Goal: Task Accomplishment & Management: Use online tool/utility

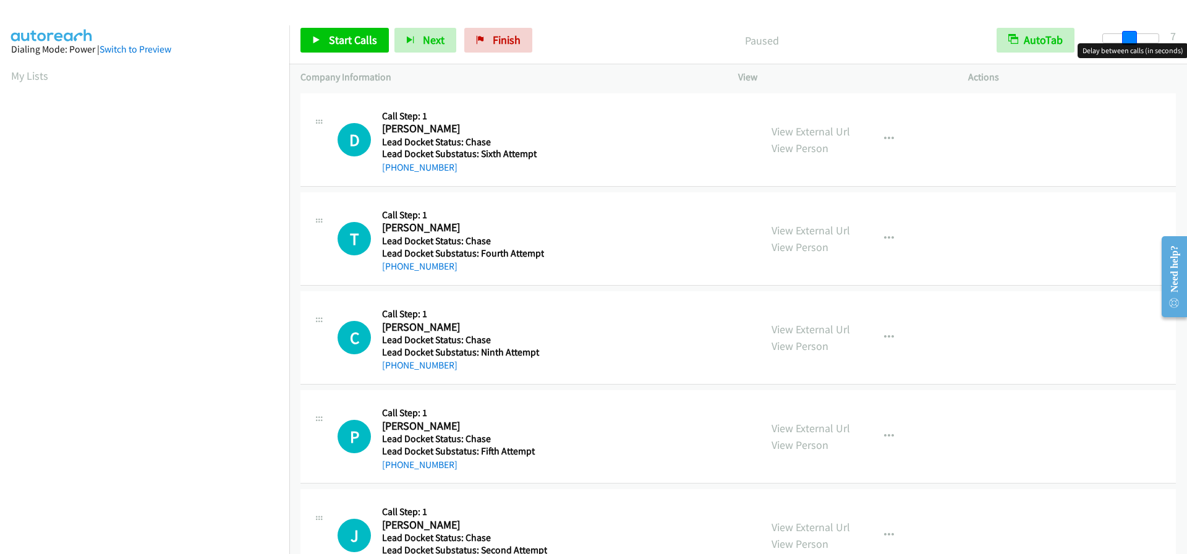
drag, startPoint x: 1103, startPoint y: 36, endPoint x: 1127, endPoint y: 39, distance: 24.3
click at [1127, 39] on span at bounding box center [1129, 38] width 15 height 15
click at [1123, 38] on span at bounding box center [1125, 38] width 15 height 15
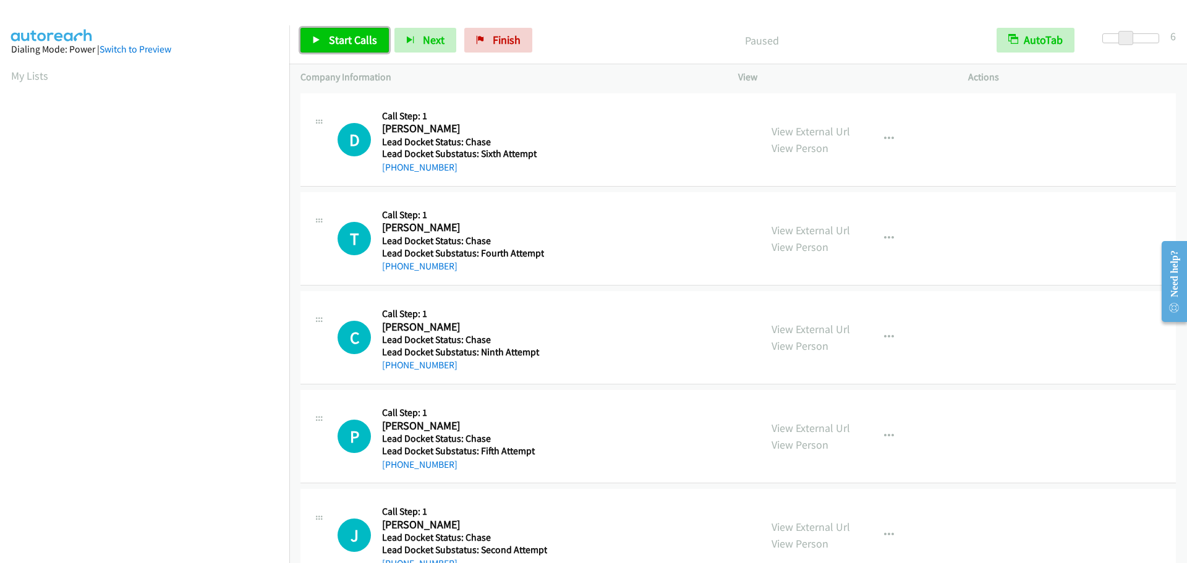
click at [369, 44] on span "Start Calls" at bounding box center [353, 40] width 48 height 14
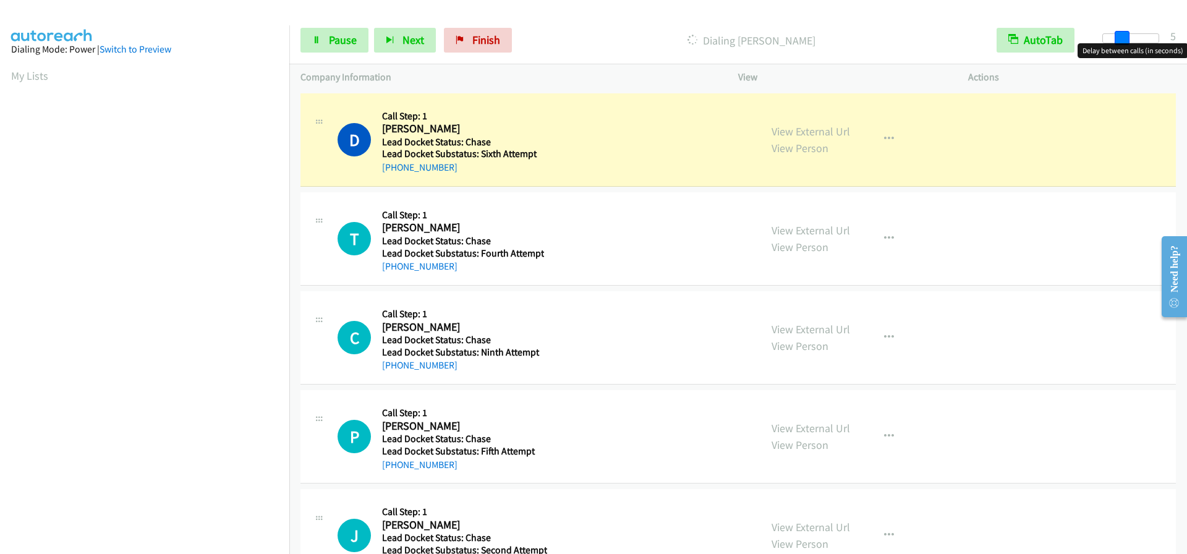
click at [1116, 39] on span at bounding box center [1122, 38] width 15 height 15
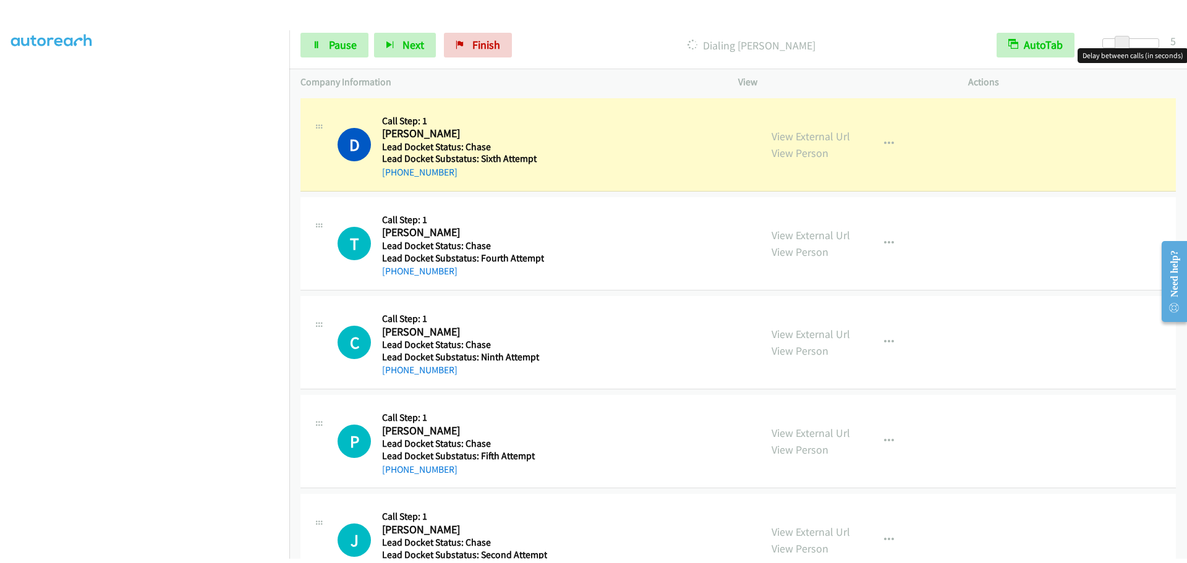
scroll to position [130, 0]
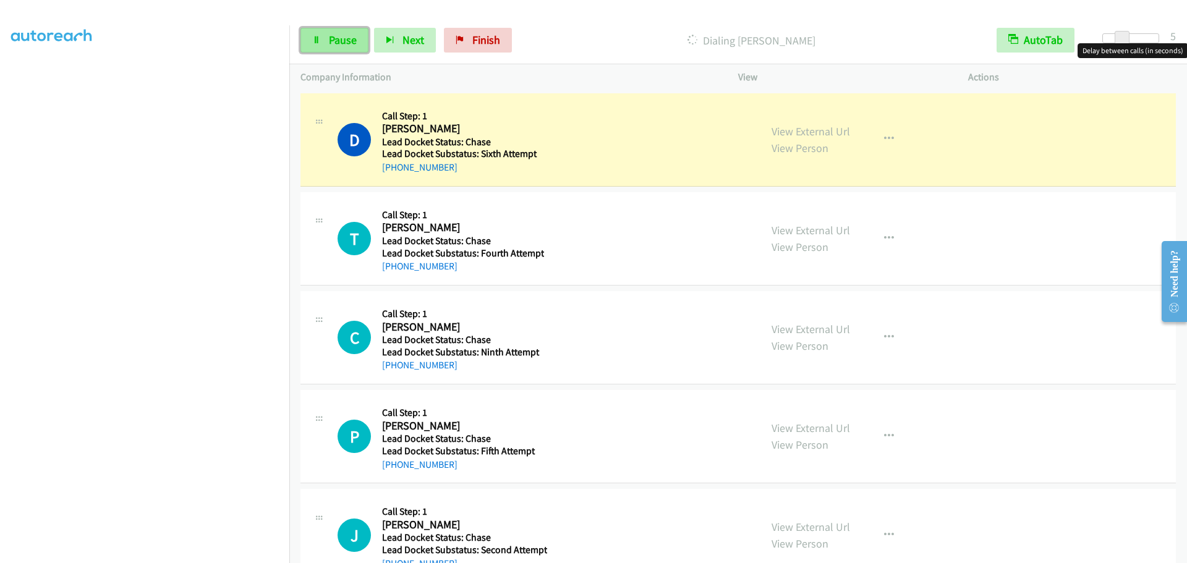
click at [353, 37] on span "Pause" at bounding box center [343, 40] width 28 height 14
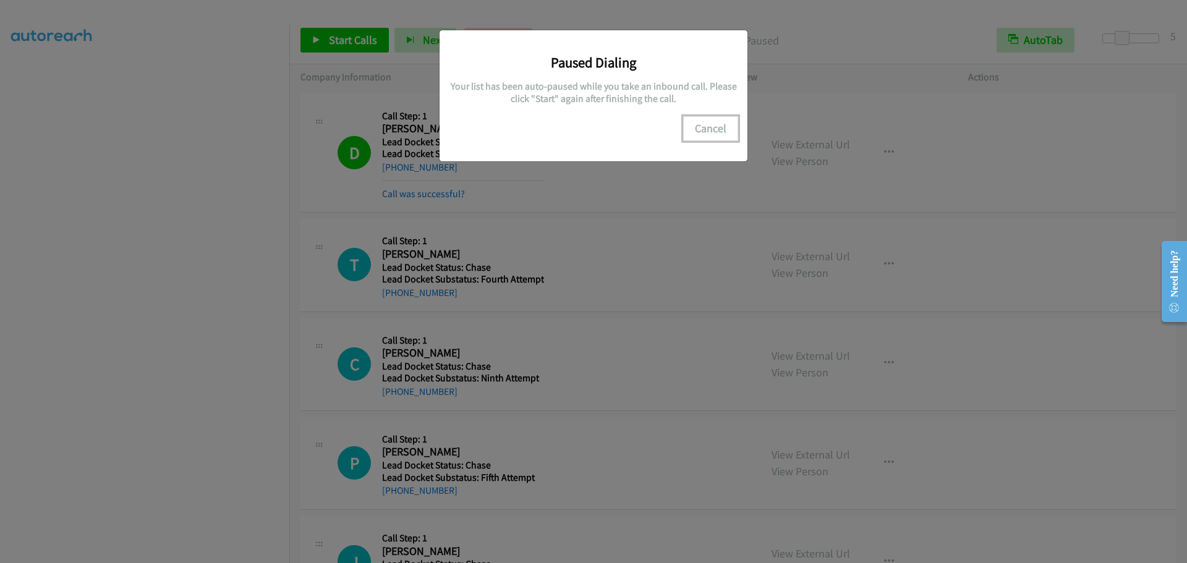
click at [702, 133] on button "Cancel" at bounding box center [710, 128] width 55 height 25
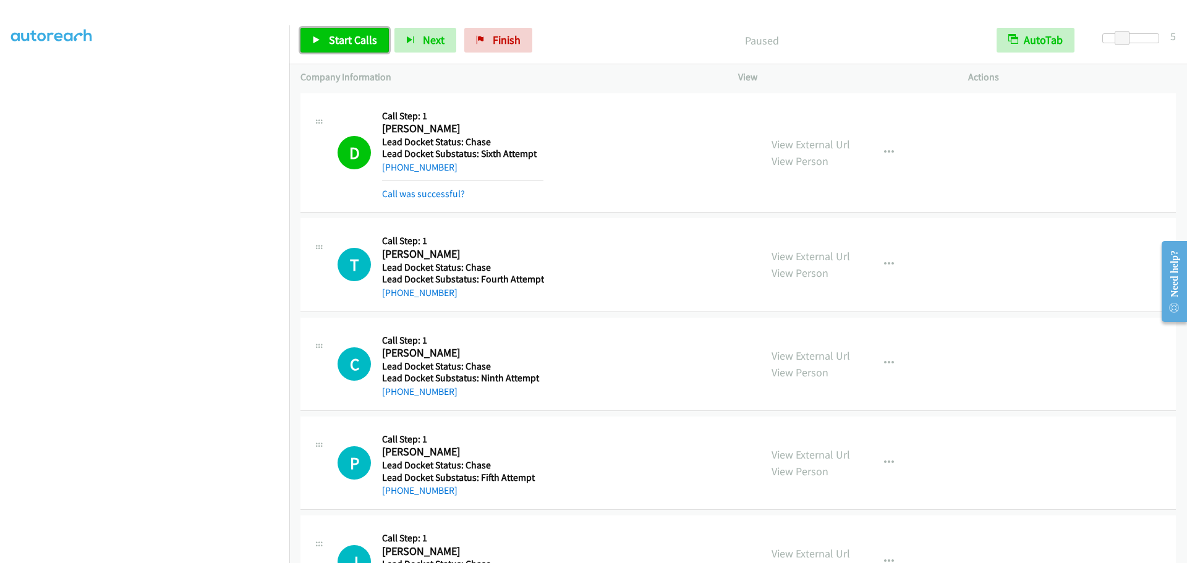
click at [368, 33] on span "Start Calls" at bounding box center [353, 40] width 48 height 14
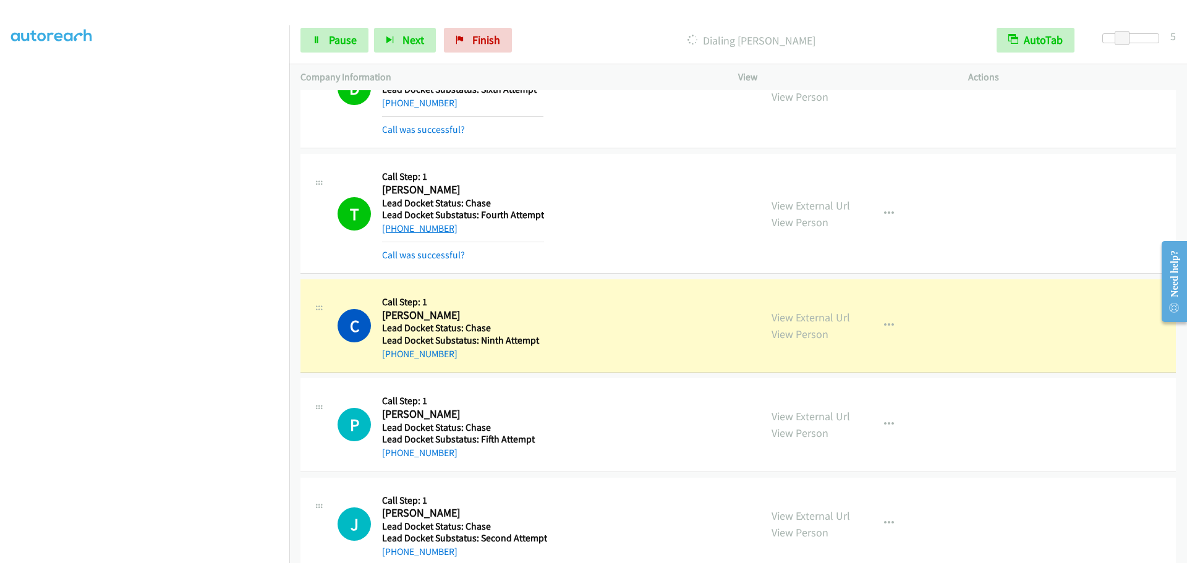
scroll to position [90, 0]
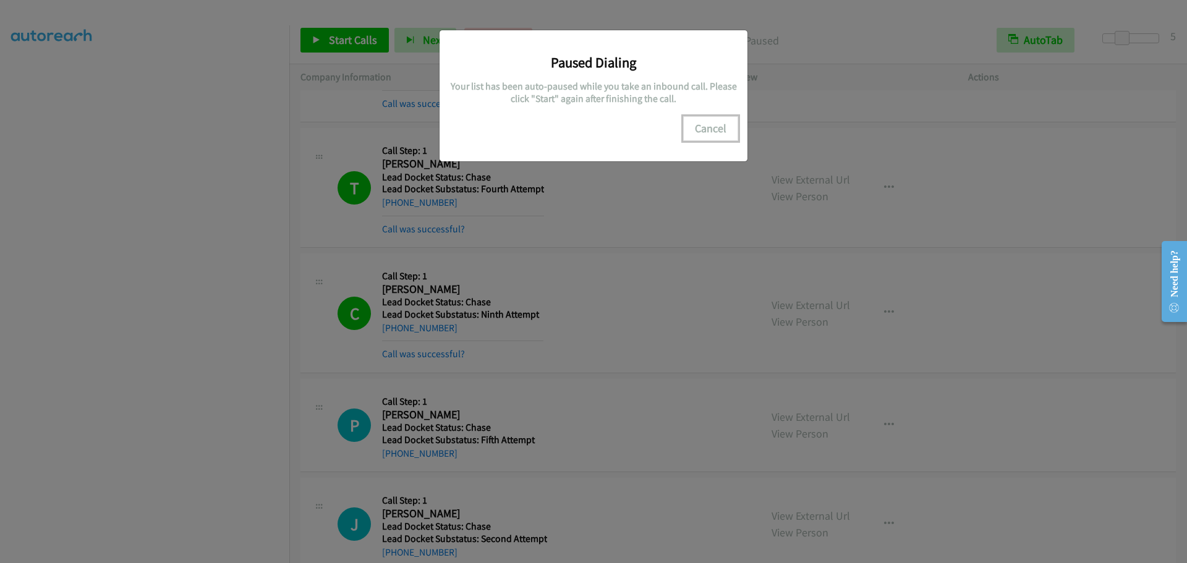
click at [705, 129] on button "Cancel" at bounding box center [710, 128] width 55 height 25
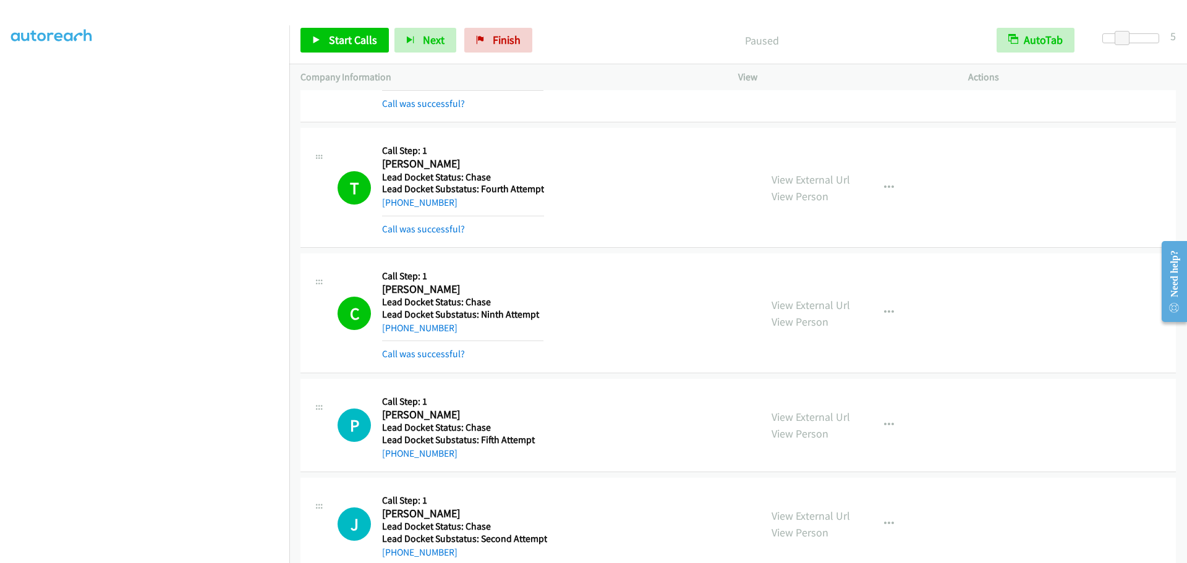
scroll to position [0, 0]
click at [33, 79] on link "My Lists" at bounding box center [29, 76] width 37 height 14
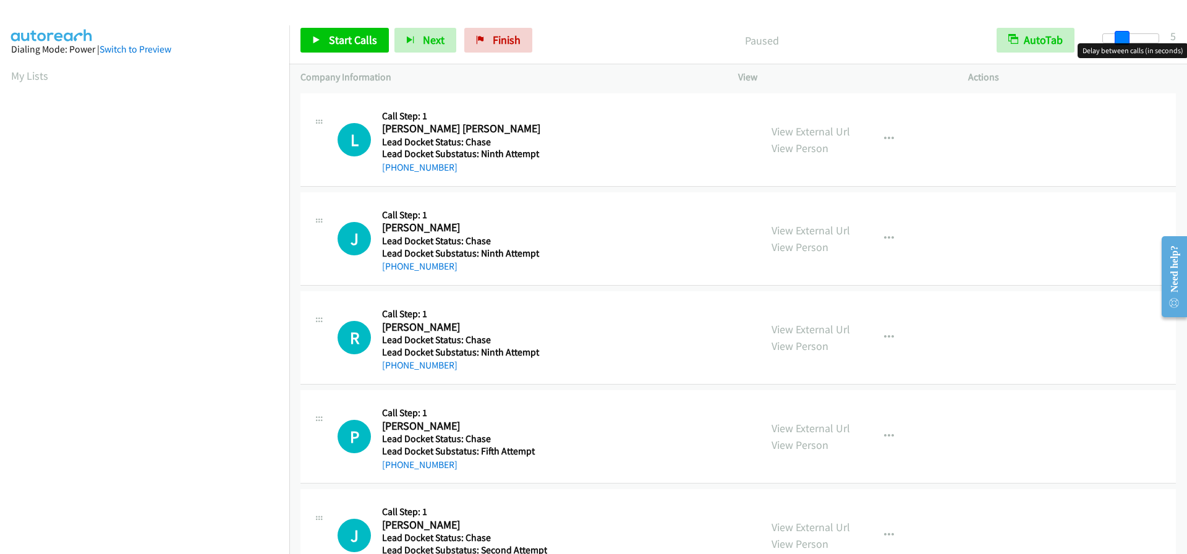
drag, startPoint x: 1105, startPoint y: 35, endPoint x: 1122, endPoint y: 36, distance: 16.8
click at [1122, 36] on span at bounding box center [1122, 38] width 15 height 15
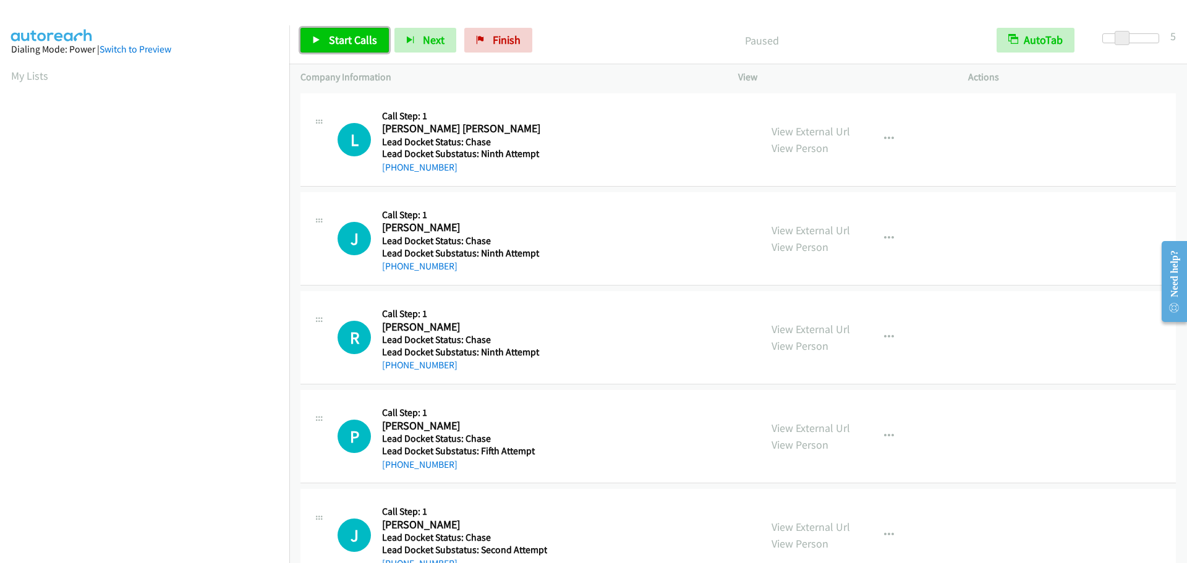
click at [367, 43] on span "Start Calls" at bounding box center [353, 40] width 48 height 14
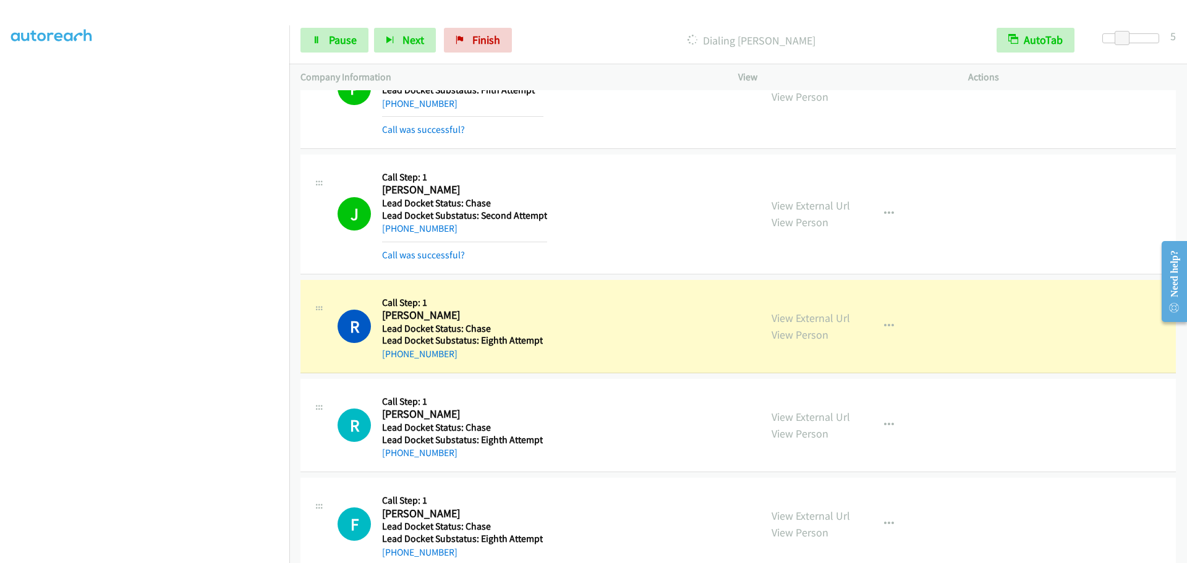
scroll to position [467, 0]
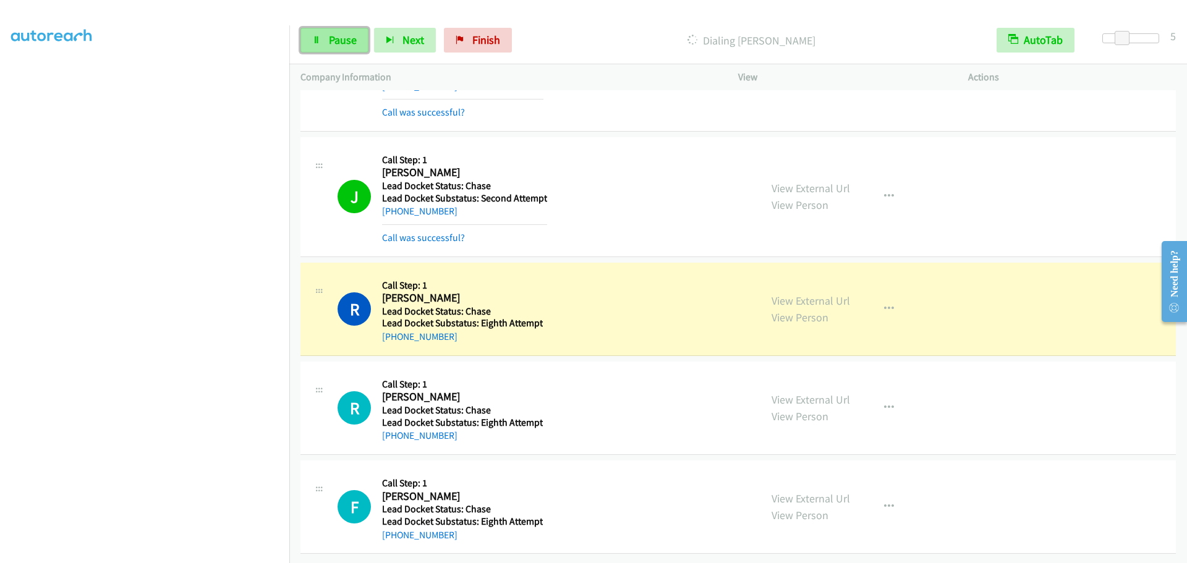
click at [315, 37] on icon at bounding box center [316, 40] width 9 height 9
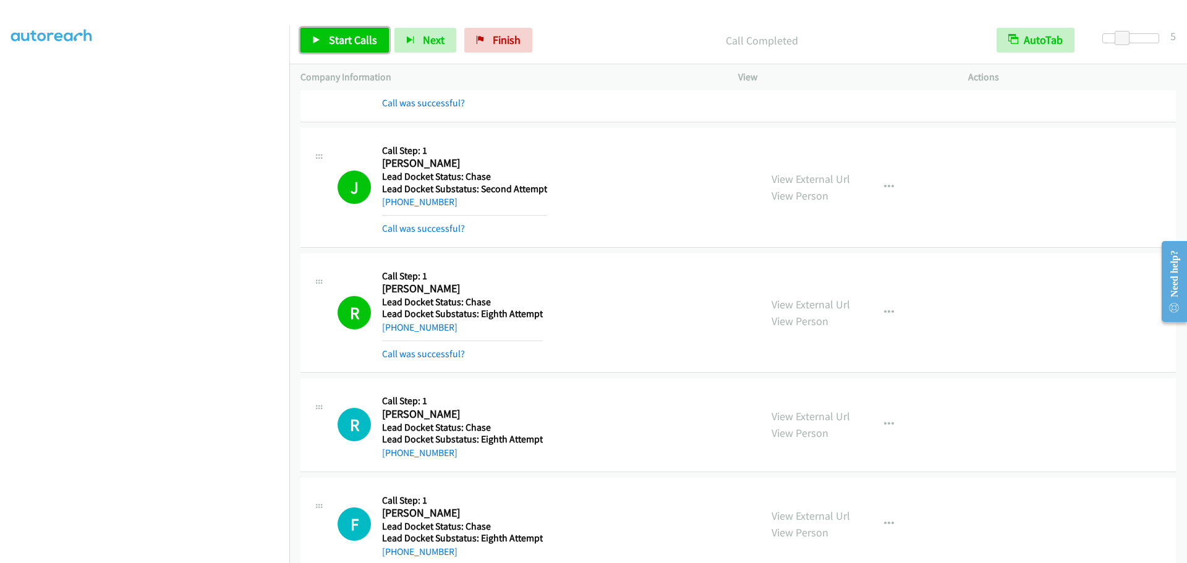
click at [346, 40] on span "Start Calls" at bounding box center [353, 40] width 48 height 14
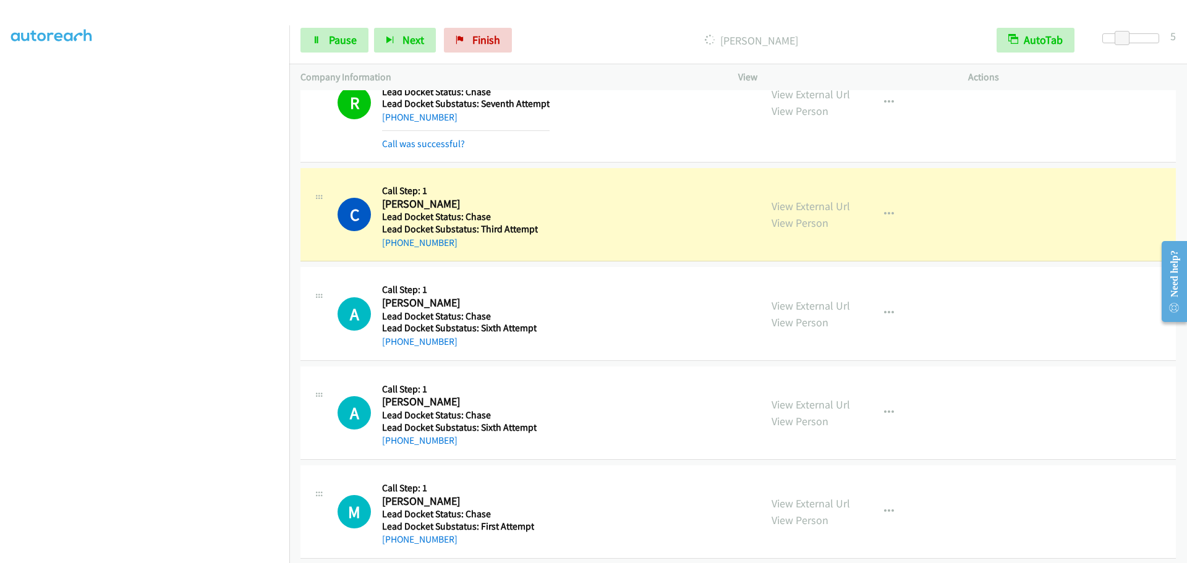
scroll to position [1444, 0]
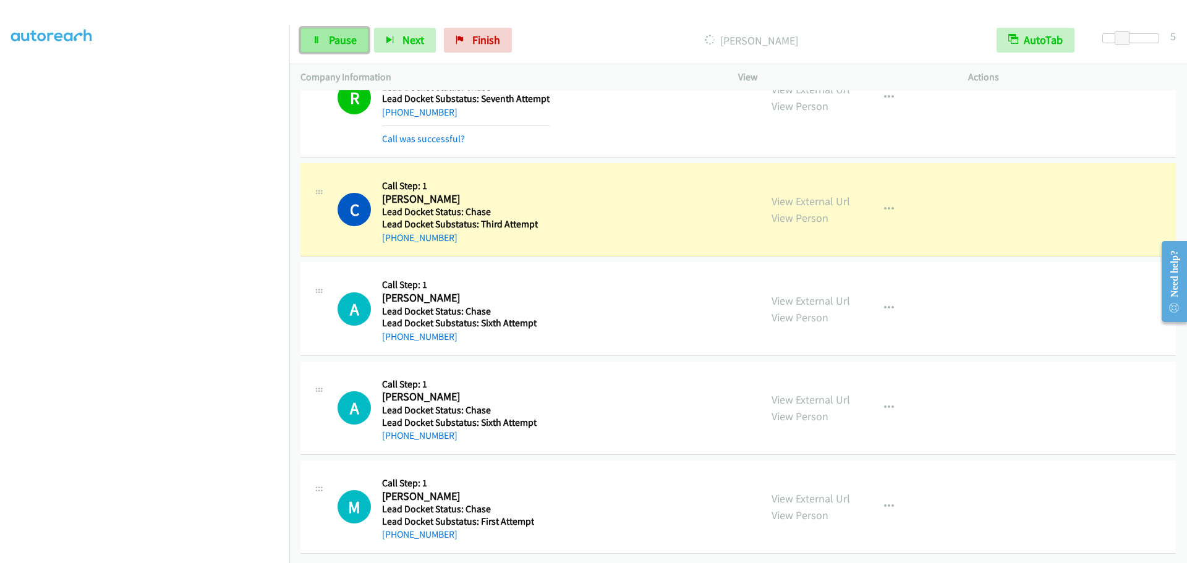
click at [325, 48] on link "Pause" at bounding box center [334, 40] width 68 height 25
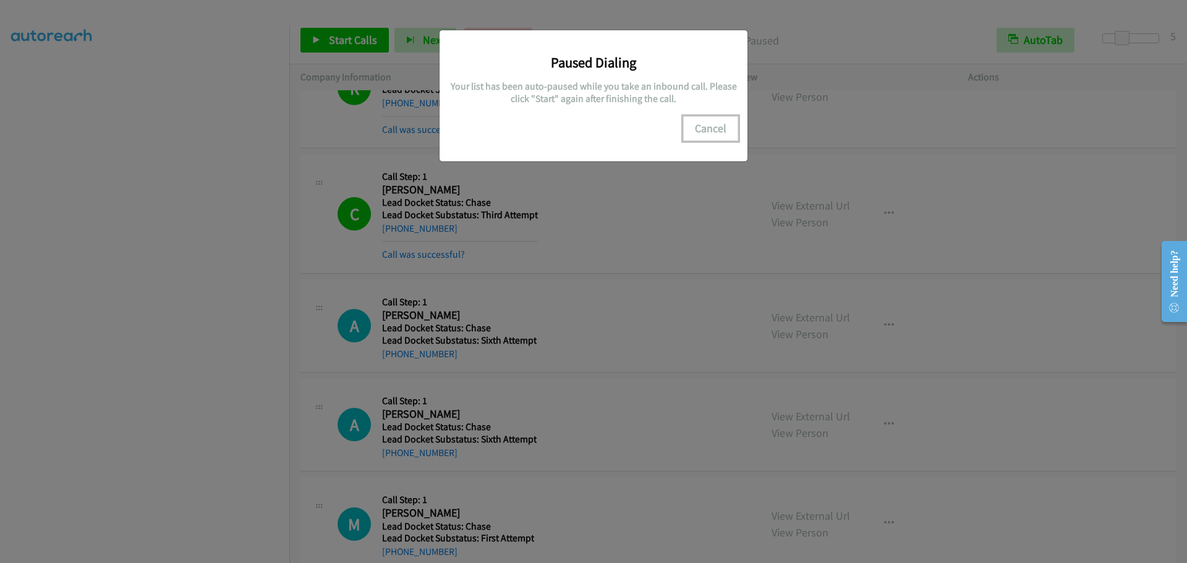
click at [708, 124] on button "Cancel" at bounding box center [710, 128] width 55 height 25
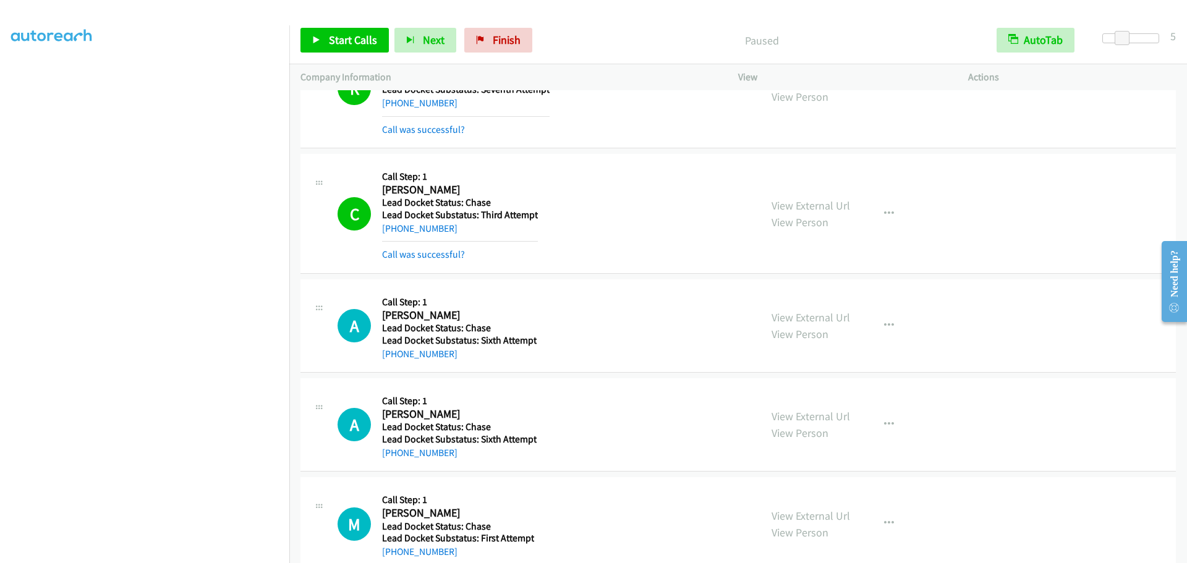
scroll to position [0, 0]
click at [33, 78] on link "My Lists" at bounding box center [29, 76] width 37 height 14
